Goal: Task Accomplishment & Management: Use online tool/utility

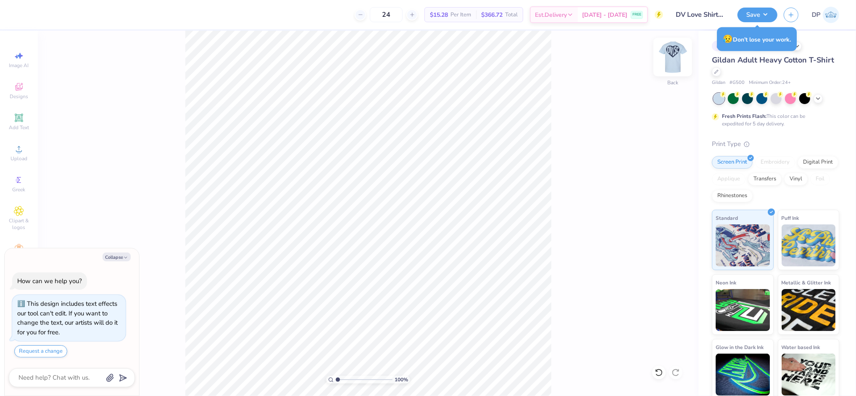
click at [680, 59] on img at bounding box center [673, 57] width 34 height 34
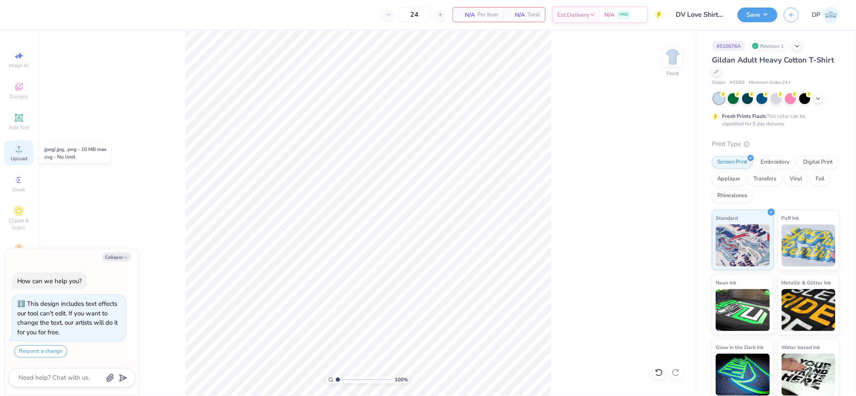
click at [21, 151] on circle at bounding box center [18, 152] width 5 height 5
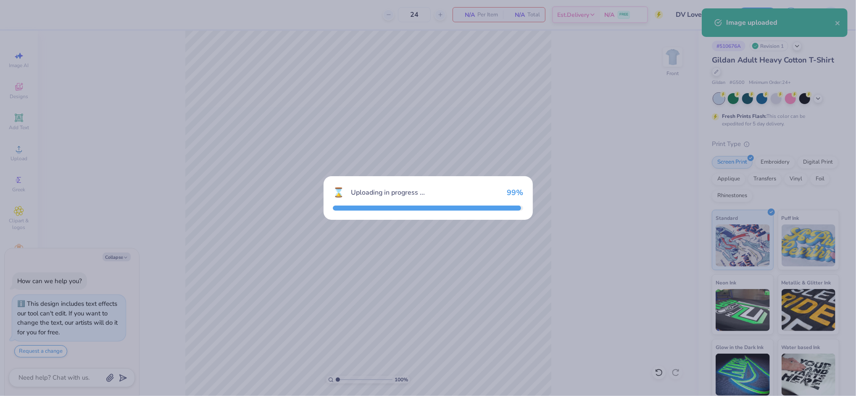
type textarea "x"
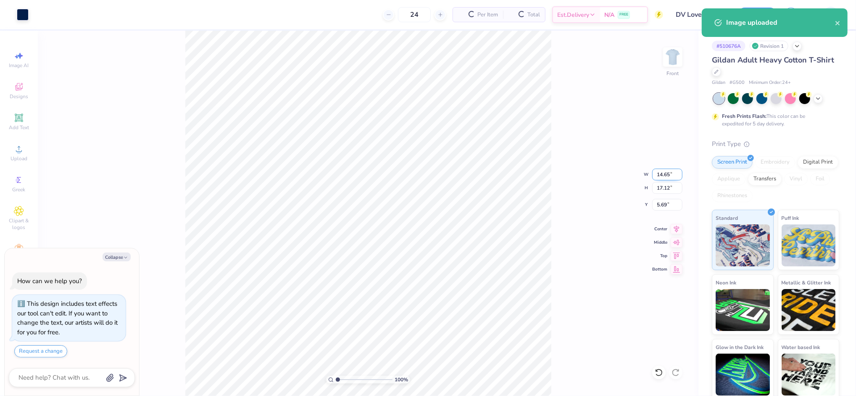
click at [656, 175] on input "14.65" at bounding box center [667, 175] width 30 height 12
click at [656, 174] on input "14.65" at bounding box center [667, 175] width 30 height 12
type input "12"
type textarea "x"
type input "12.00"
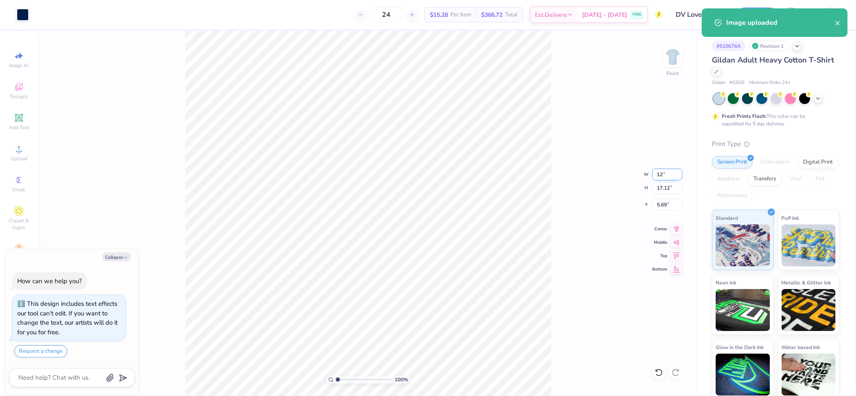
type input "14.02"
click at [664, 203] on input "7.24" at bounding box center [667, 205] width 30 height 12
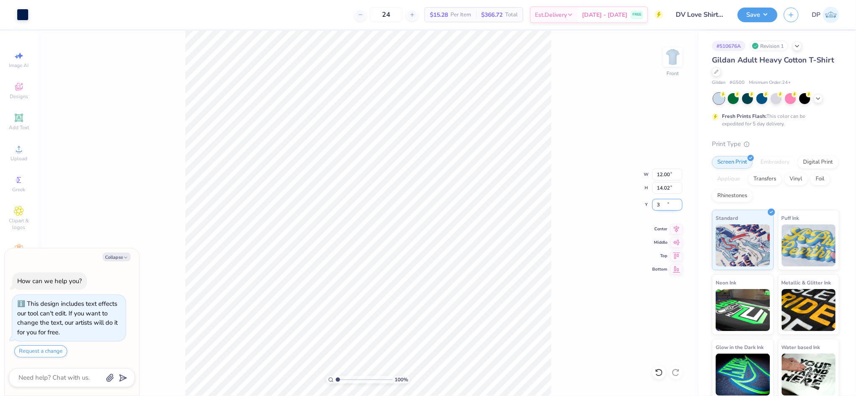
type input "3"
type textarea "x"
type input "3.00"
click at [568, 136] on div "100 % Front W 12.00 12.00 " H 14.02 14.02 " Y 3.00 3.00 " Center Middle Top Bot…" at bounding box center [368, 214] width 660 height 366
type textarea "x"
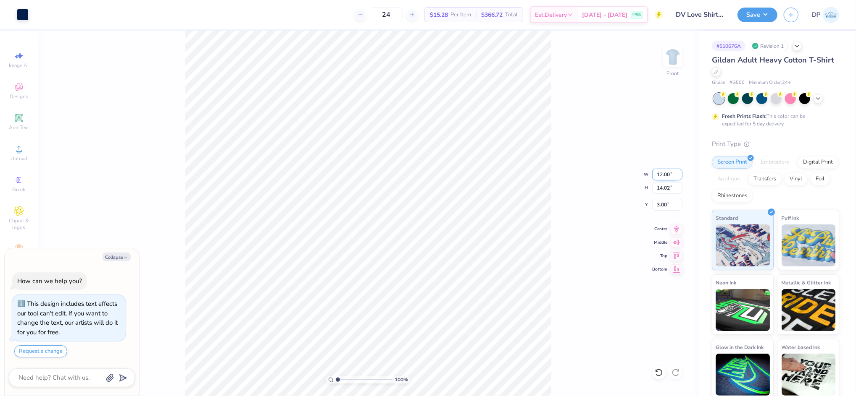
click at [655, 175] on input "12.00" at bounding box center [667, 175] width 30 height 12
type input "11"
type textarea "x"
type input "11.00"
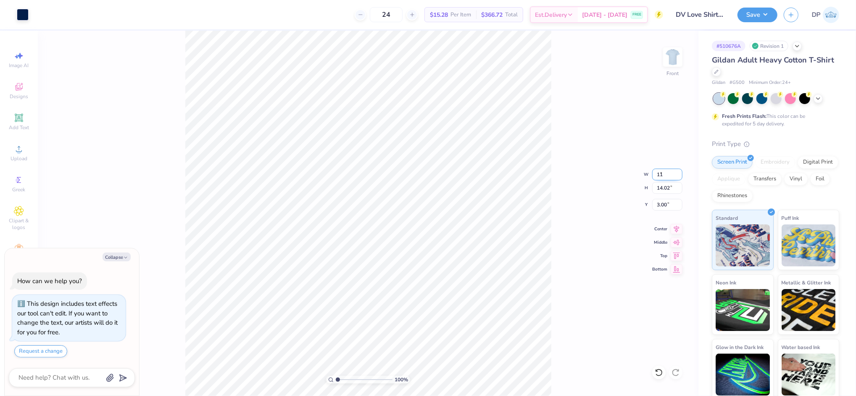
type input "12.85"
type input "3.58"
click at [599, 151] on div "100 % Front W 11.00 11.00 " H 12.85 12.85 " Y 3.58 3.58 " Center Middle Top Bot…" at bounding box center [368, 214] width 660 height 366
type textarea "x"
click at [667, 178] on input "11.00" at bounding box center [667, 175] width 30 height 12
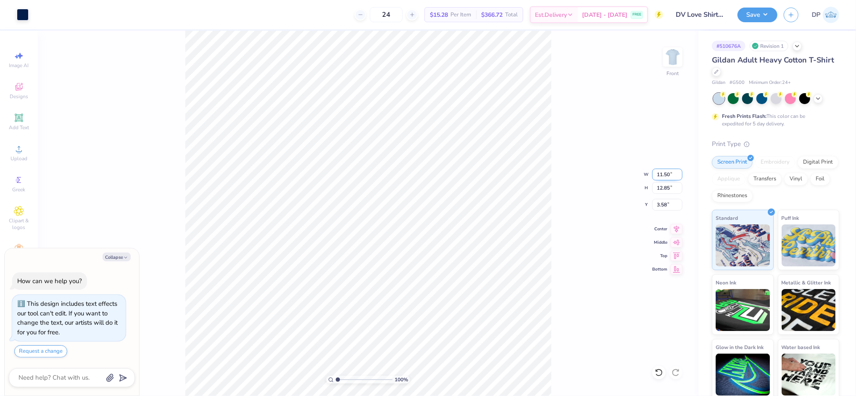
type input "11.50"
type textarea "x"
type input "13.44"
click at [662, 203] on input "3.29" at bounding box center [667, 205] width 30 height 12
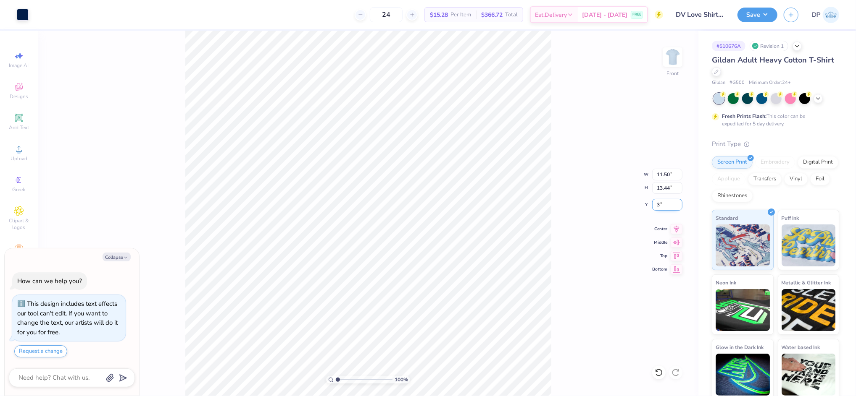
type input "3"
type textarea "x"
type input "3.00"
click at [578, 131] on div "100 % Front W 11.50 11.50 " H 13.44 13.44 " Y 3.00 3.00 " Center Middle Top Bot…" at bounding box center [368, 214] width 660 height 366
click at [666, 63] on img at bounding box center [673, 57] width 34 height 34
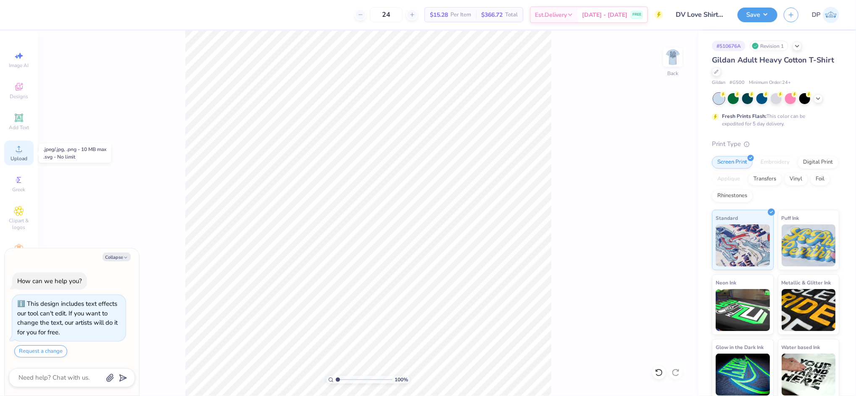
click at [21, 146] on icon at bounding box center [19, 149] width 10 height 10
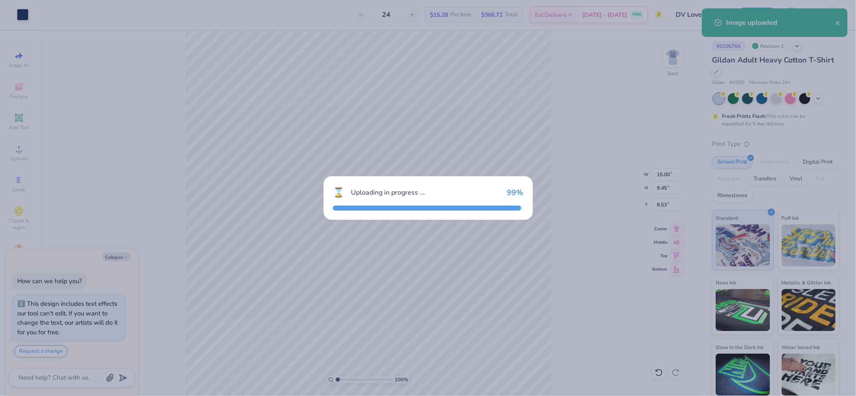
type textarea "x"
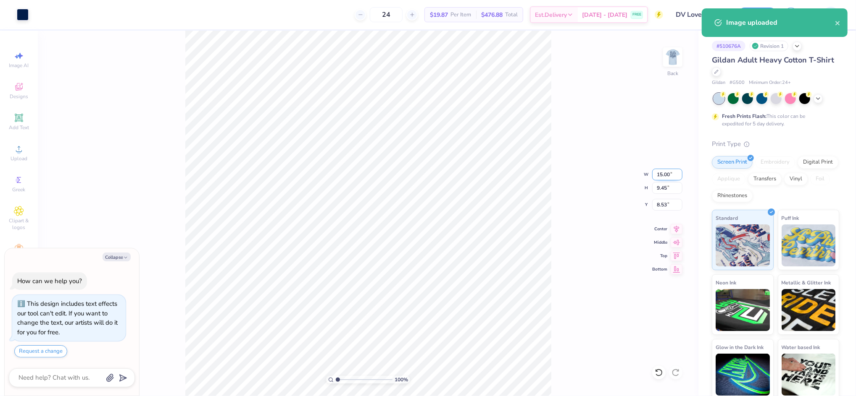
click at [659, 176] on input "15.00" at bounding box center [667, 175] width 30 height 12
click at [660, 176] on input "15.00" at bounding box center [667, 175] width 30 height 12
type input "7"
type textarea "x"
type input "7.00"
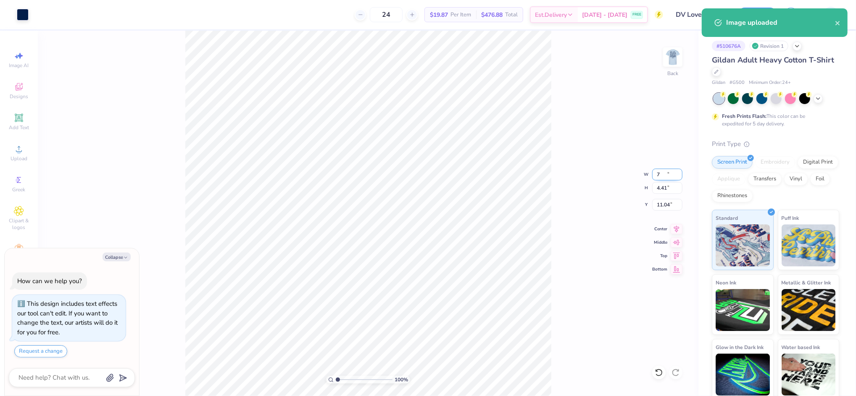
type input "4.41"
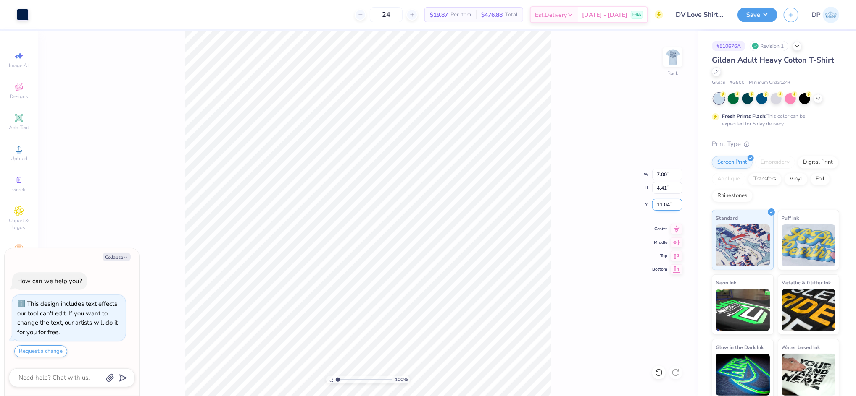
click at [664, 204] on input "11.04" at bounding box center [667, 205] width 30 height 12
type input "3"
type textarea "x"
type input "3.00"
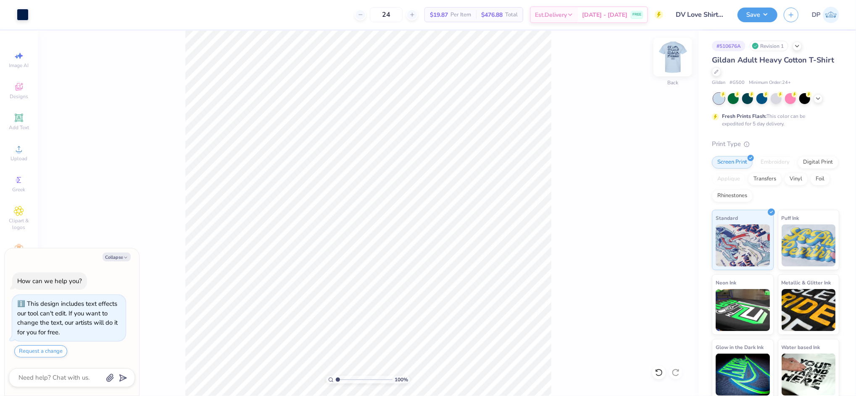
click at [671, 56] on img at bounding box center [673, 57] width 34 height 34
click at [678, 59] on img at bounding box center [673, 57] width 34 height 34
click at [678, 59] on img at bounding box center [672, 57] width 17 height 17
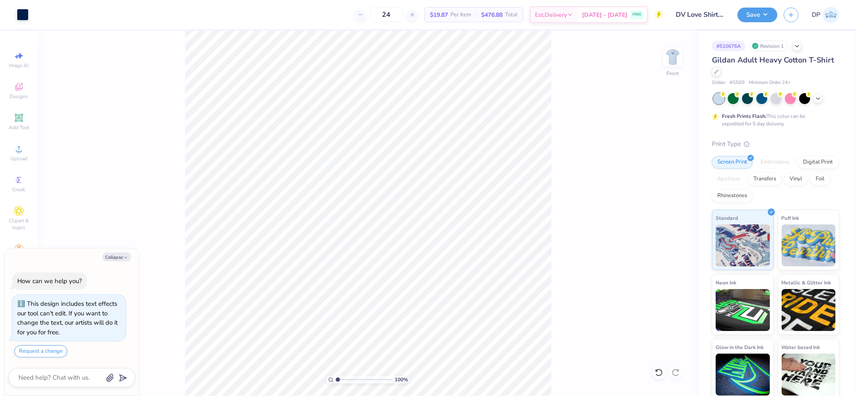
click at [678, 59] on img at bounding box center [672, 57] width 17 height 17
click at [680, 53] on img at bounding box center [673, 57] width 34 height 34
click at [20, 16] on div at bounding box center [23, 14] width 12 height 12
type textarea "x"
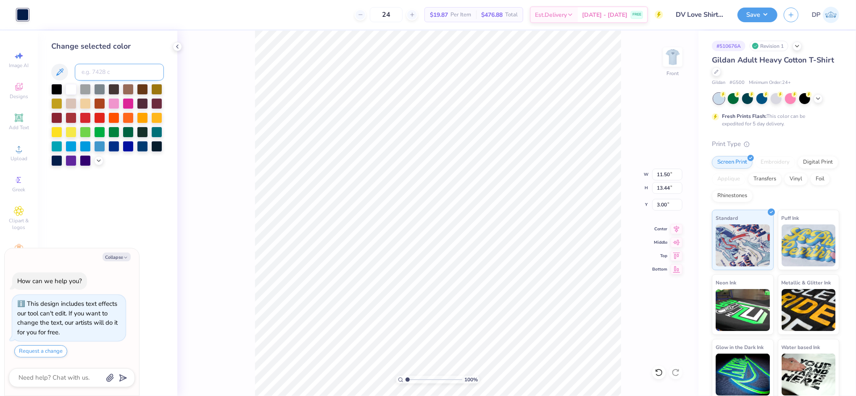
click at [85, 68] on input at bounding box center [119, 72] width 89 height 17
type input "533"
click at [627, 88] on div "100 % Front W 11.50 11.50 " H 13.44 13.44 " Y 3.00 3.00 " Center Middle Top Bot…" at bounding box center [437, 214] width 521 height 366
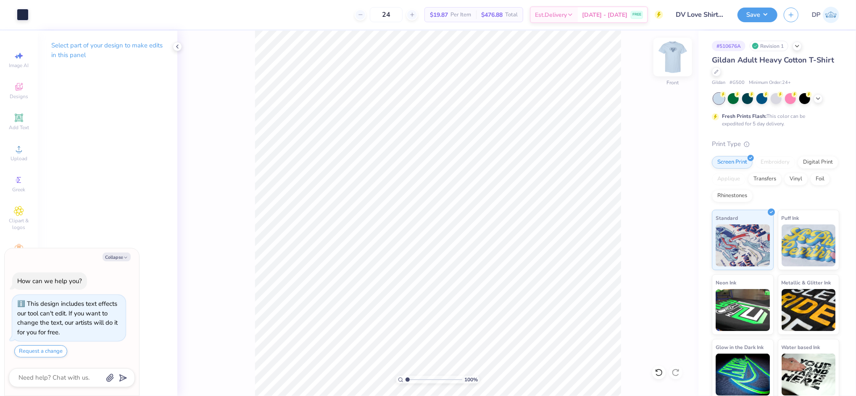
click at [677, 56] on img at bounding box center [673, 57] width 34 height 34
click at [25, 11] on div at bounding box center [23, 14] width 12 height 12
type textarea "x"
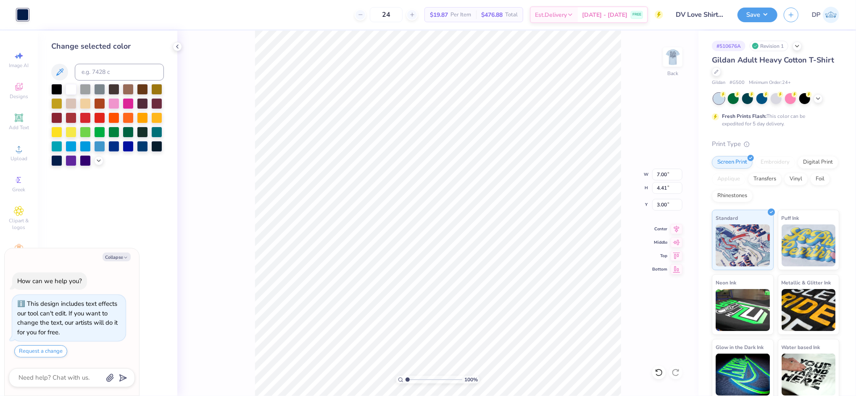
click at [96, 82] on div "Change selected color" at bounding box center [107, 104] width 113 height 126
click at [100, 75] on input at bounding box center [119, 72] width 89 height 17
type input "533"
click at [669, 62] on img at bounding box center [673, 57] width 34 height 34
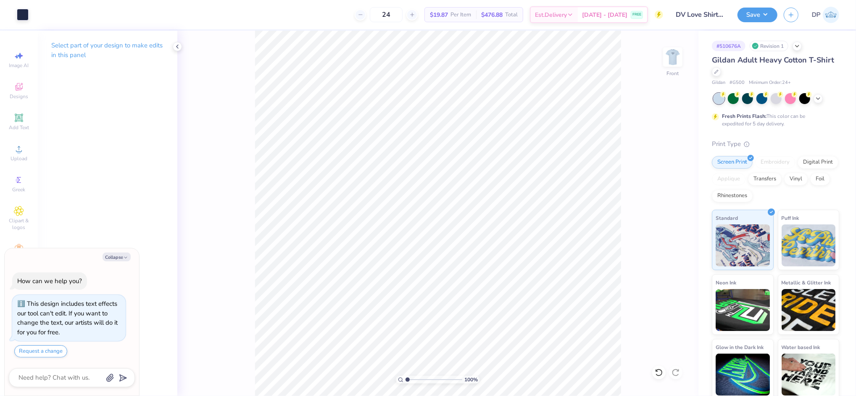
type textarea "x"
click at [662, 188] on input "13.44" at bounding box center [667, 188] width 30 height 12
type input "13"
type textarea "x"
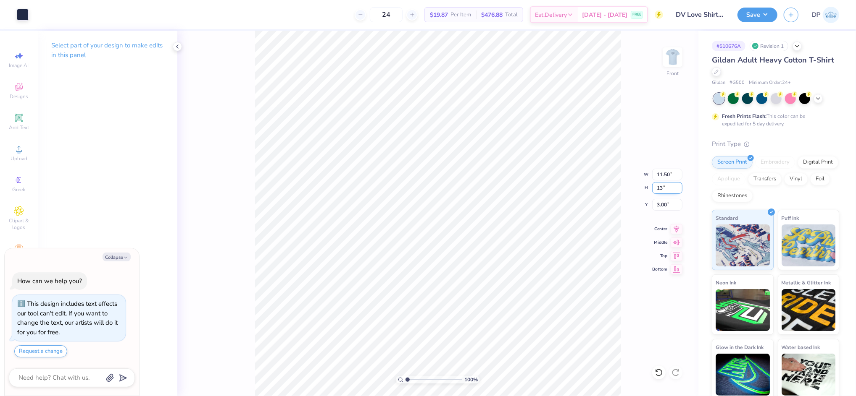
type input "11.13"
type input "13.00"
click at [659, 207] on input "3.22" at bounding box center [667, 205] width 30 height 12
type input "3"
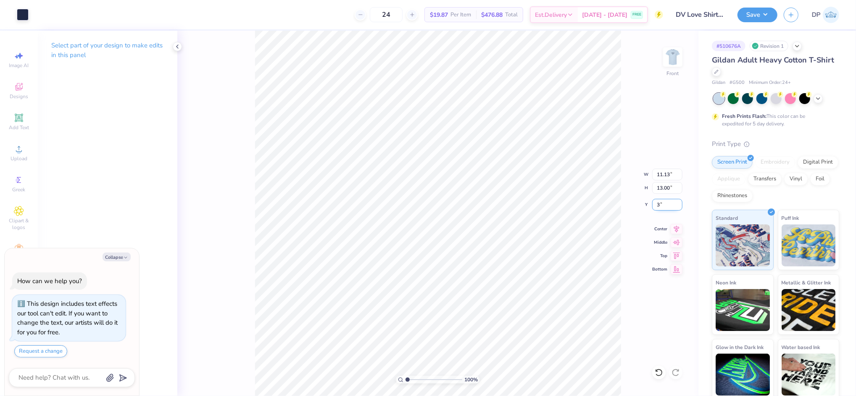
type textarea "x"
type input "3.00"
click at [679, 57] on img at bounding box center [673, 57] width 34 height 34
click at [634, 110] on div "100 % Back W 7.00 7.00 " H 4.41 4.41 " Y 3.00 3.00 " Center Middle Top Bottom" at bounding box center [437, 214] width 521 height 366
click at [750, 16] on button "Save" at bounding box center [757, 13] width 40 height 15
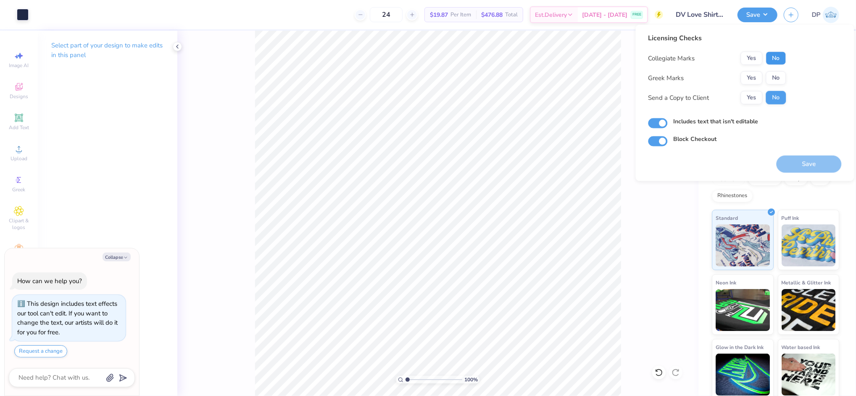
click at [774, 58] on button "No" at bounding box center [776, 58] width 20 height 13
click at [774, 75] on button "No" at bounding box center [776, 77] width 20 height 13
click at [750, 93] on button "Yes" at bounding box center [751, 97] width 22 height 13
click at [801, 166] on button "Save" at bounding box center [808, 164] width 65 height 17
type textarea "x"
